Goal: Check status: Check status

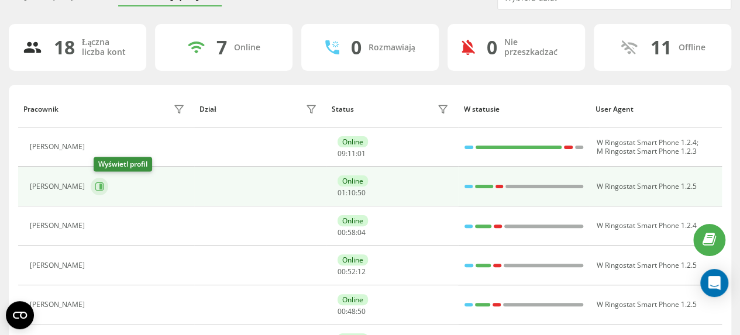
click at [103, 189] on icon at bounding box center [99, 186] width 9 height 9
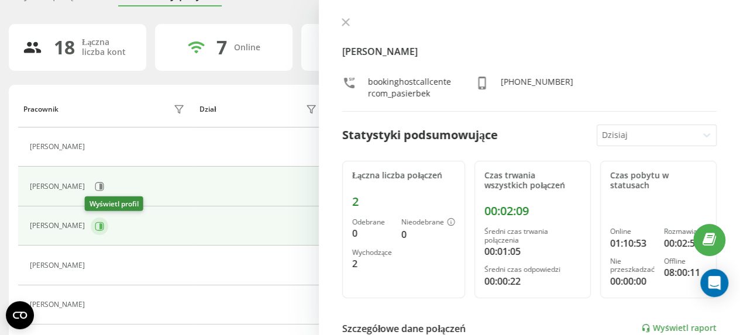
click at [99, 223] on icon at bounding box center [100, 226] width 3 height 6
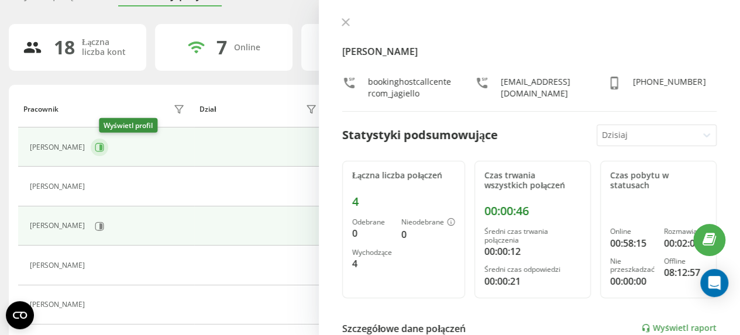
click at [108, 147] on button at bounding box center [100, 148] width 18 height 18
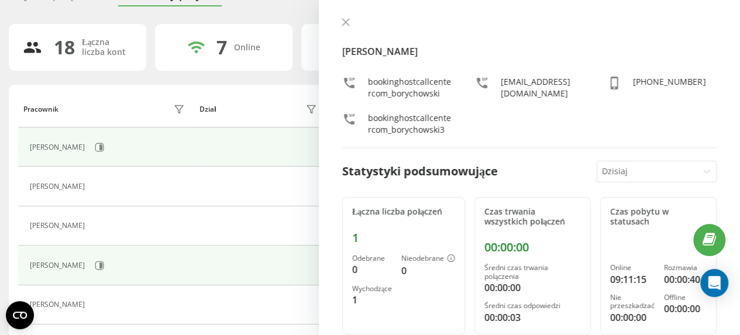
scroll to position [117, 0]
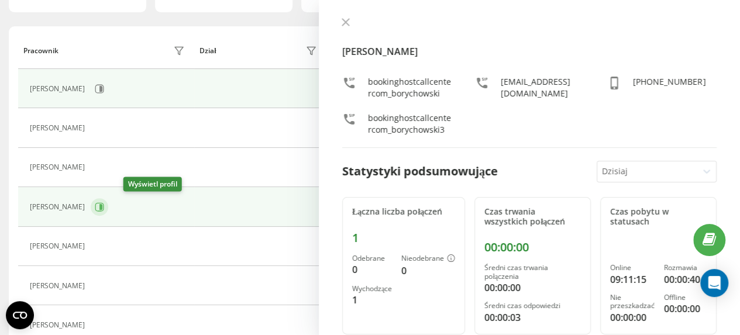
click at [102, 205] on icon at bounding box center [100, 207] width 3 height 6
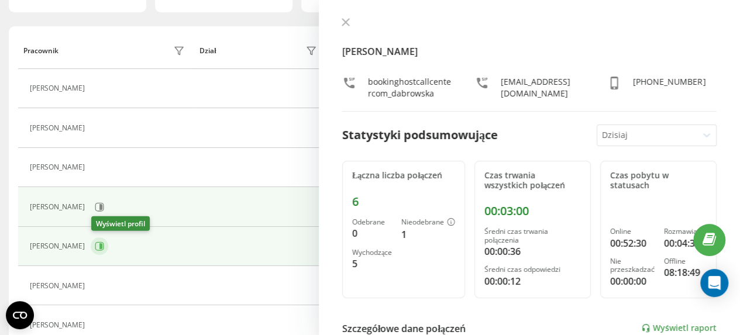
click at [103, 243] on icon at bounding box center [99, 246] width 9 height 9
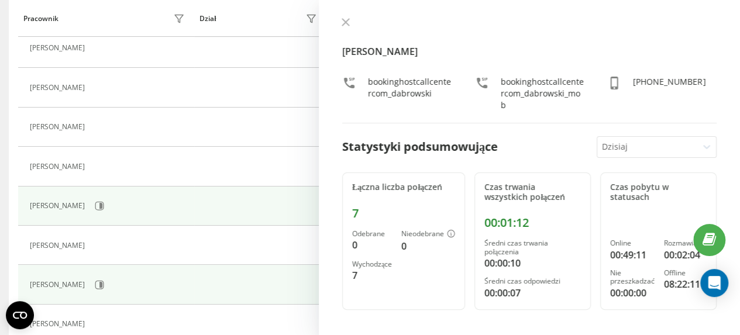
scroll to position [175, 0]
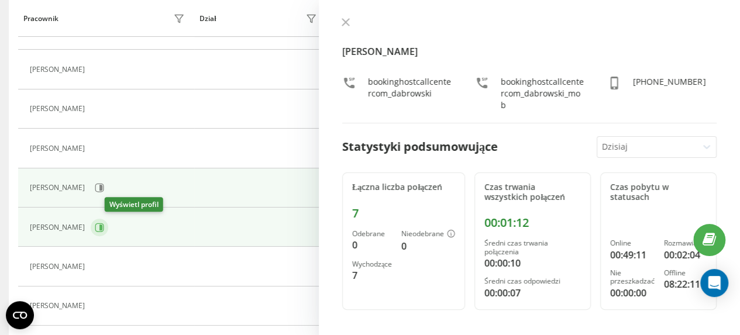
click at [102, 226] on icon at bounding box center [100, 228] width 3 height 6
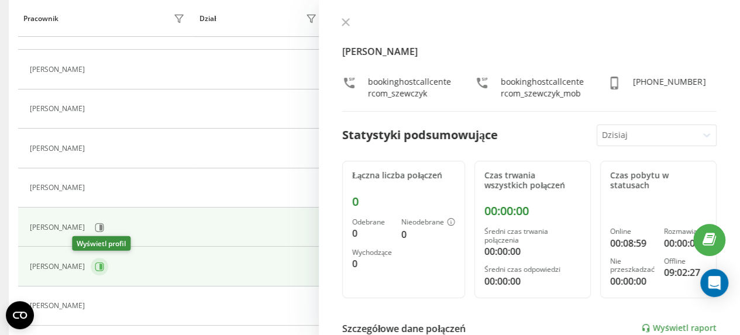
click at [99, 266] on icon at bounding box center [100, 267] width 3 height 6
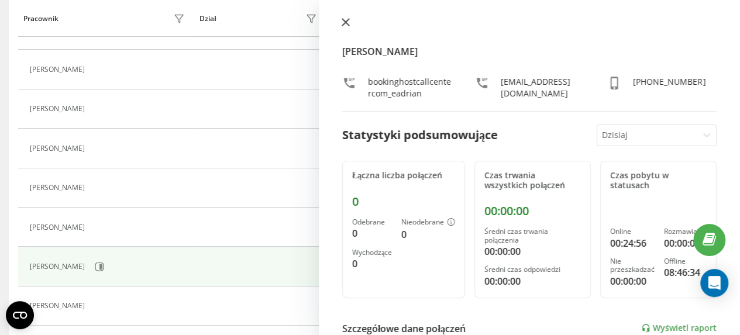
click at [346, 23] on icon at bounding box center [345, 22] width 7 height 7
